Goal: Transaction & Acquisition: Subscribe to service/newsletter

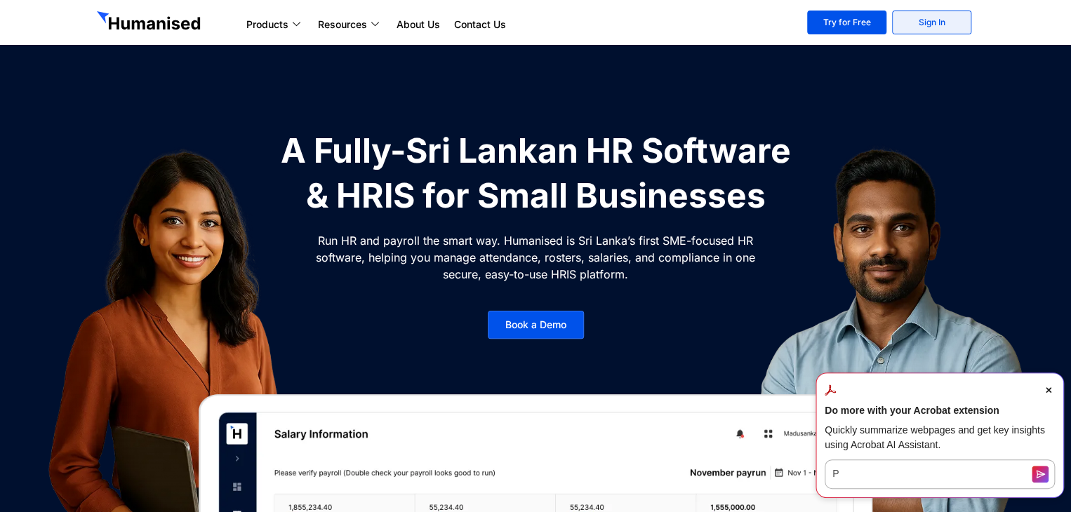
click at [937, 23] on link "Sign In" at bounding box center [931, 23] width 79 height 24
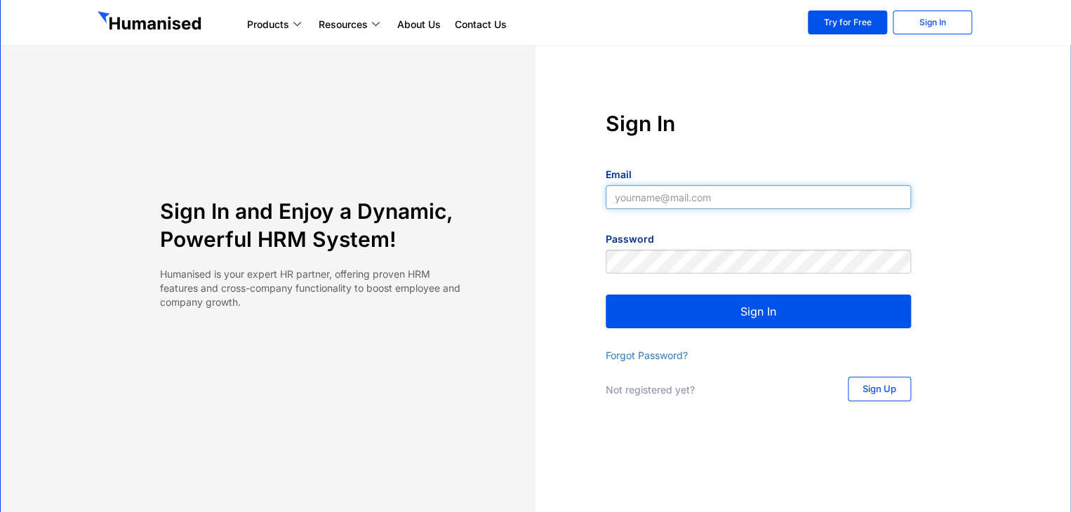
click at [680, 200] on input "Email" at bounding box center [757, 197] width 305 height 24
type input "nisal@slpg.lk"
click at [751, 306] on button "Sign In" at bounding box center [757, 312] width 305 height 34
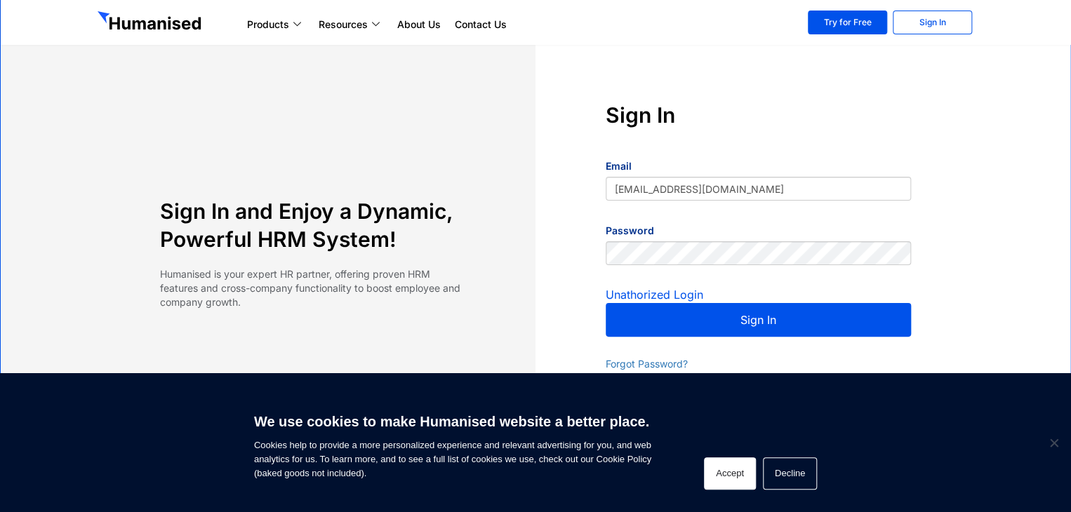
click at [732, 473] on button "Accept" at bounding box center [730, 473] width 52 height 32
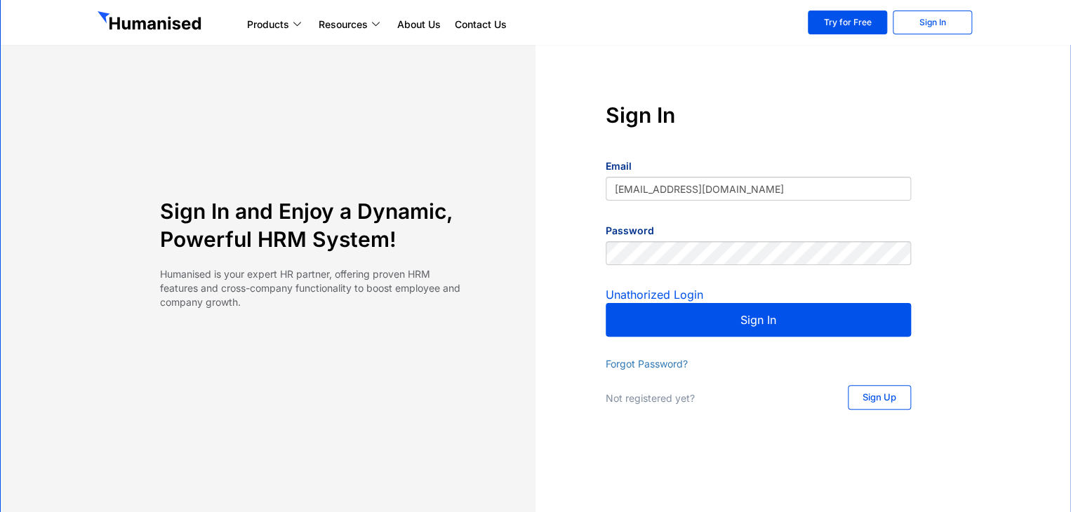
click at [710, 323] on button "Sign In" at bounding box center [757, 320] width 305 height 34
click at [744, 318] on button "Sign In" at bounding box center [757, 320] width 305 height 34
click at [745, 318] on button "Sign In" at bounding box center [757, 320] width 305 height 34
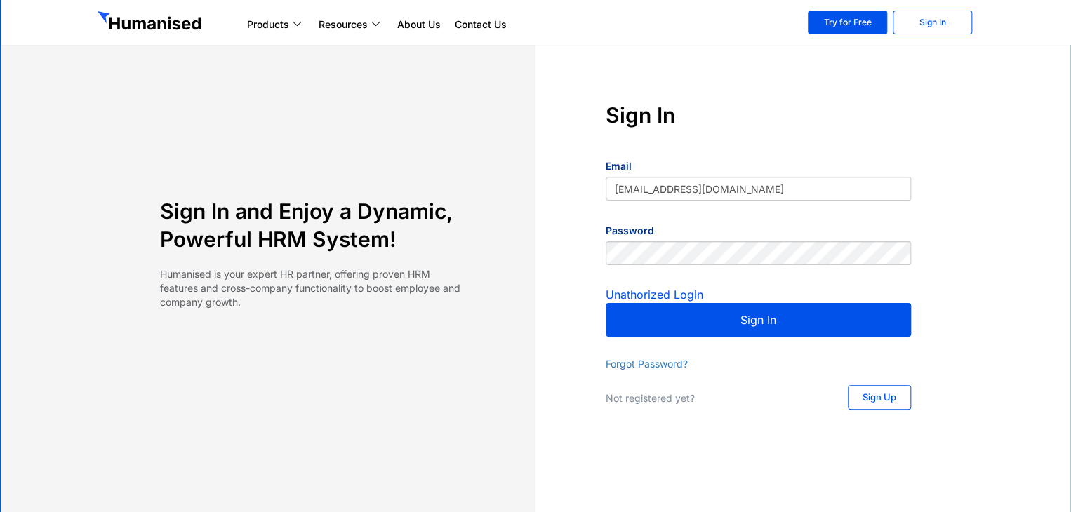
click at [745, 318] on button "Sign In" at bounding box center [757, 320] width 305 height 34
click at [859, 17] on link "Try for Free" at bounding box center [847, 23] width 79 height 24
click at [859, 399] on link "Sign Up" at bounding box center [879, 397] width 63 height 25
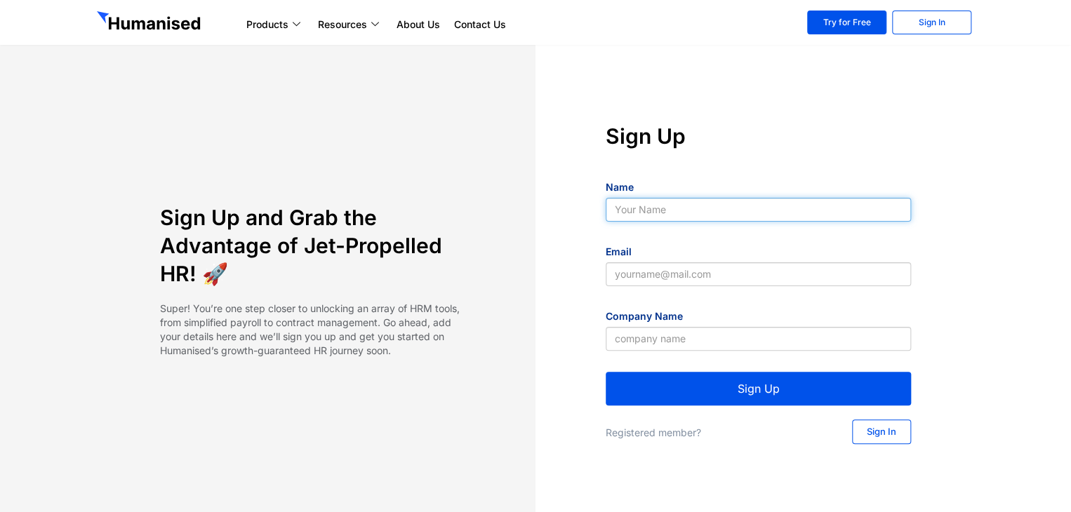
click at [682, 211] on input "Name" at bounding box center [757, 210] width 305 height 24
type input "Nisal Marasinghe"
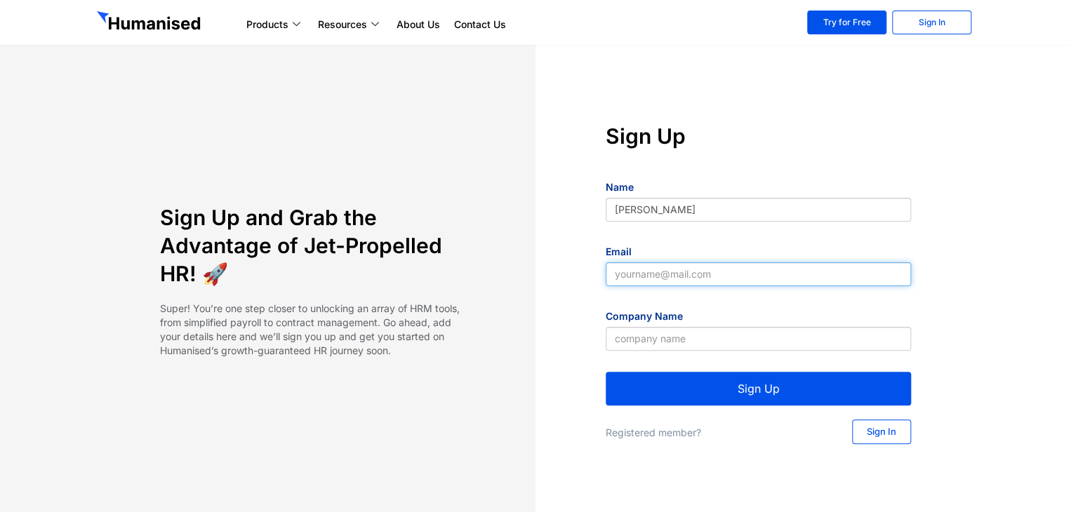
click at [710, 273] on input "Email" at bounding box center [757, 274] width 305 height 24
type input "nisal@slpg.lk"
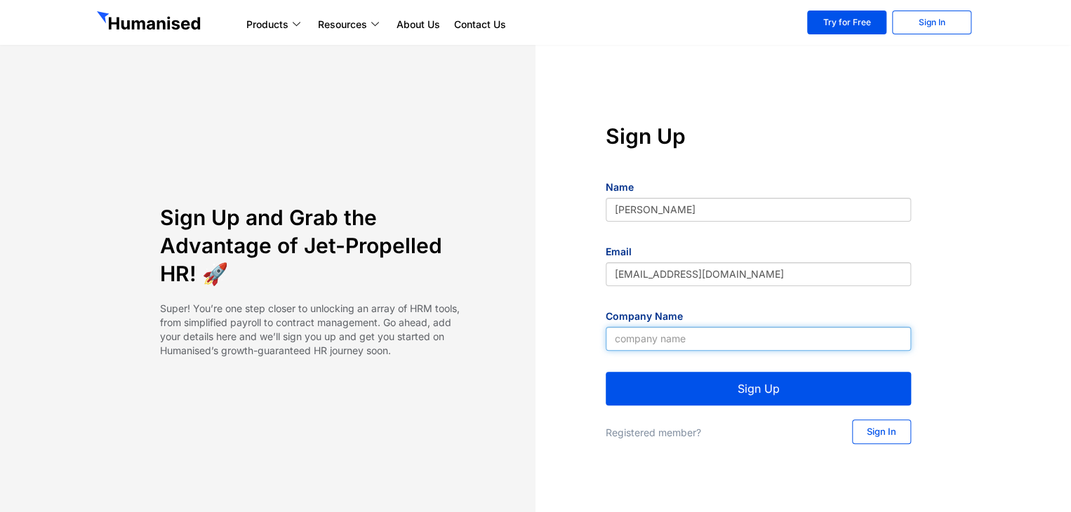
click at [671, 335] on input "Company Name" at bounding box center [757, 339] width 305 height 24
type input "Z"
type input "SinoLanka Power Gen (Pvt)Ltd"
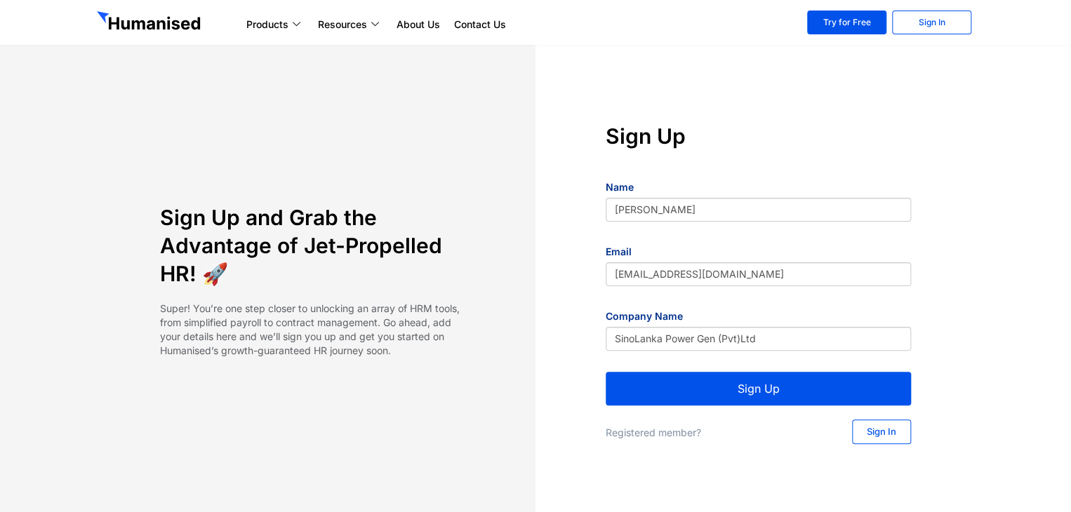
click at [801, 384] on button "Sign Up" at bounding box center [757, 389] width 305 height 34
click at [851, 24] on link "Try for Free" at bounding box center [846, 23] width 79 height 24
